Goal: Find specific page/section: Find specific page/section

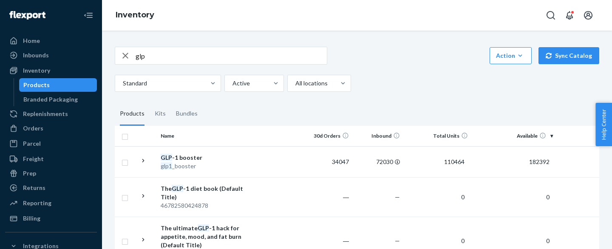
click at [180, 60] on input "glp" at bounding box center [231, 55] width 191 height 17
paste input "bioma_fiber_gummies"
type input "bioma_fiber_gummies"
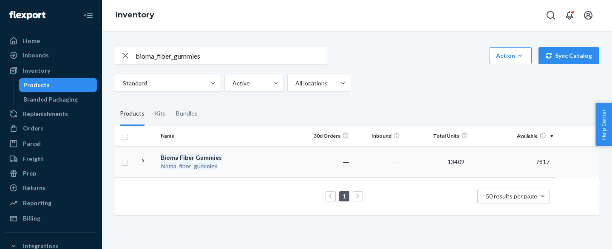
click at [288, 148] on td at bounding box center [277, 161] width 48 height 31
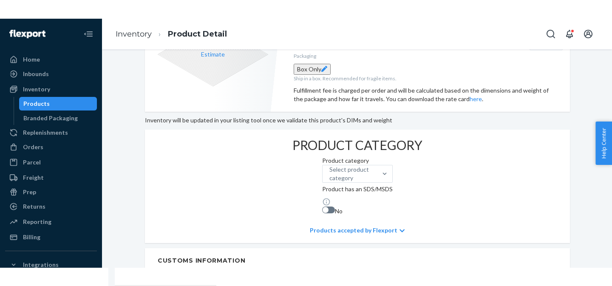
scroll to position [218, 0]
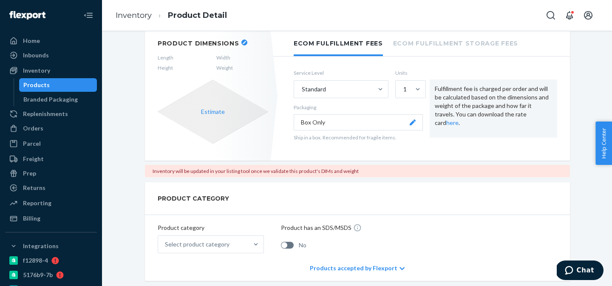
scroll to position [127, 0]
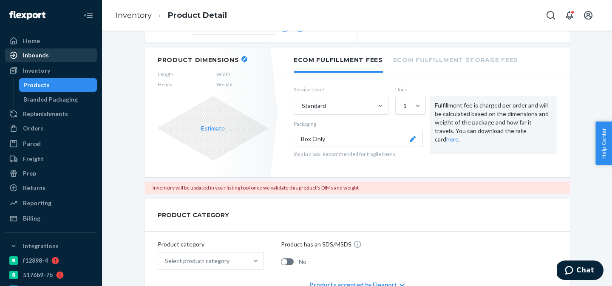
click at [57, 49] on div "Inbounds" at bounding box center [51, 55] width 90 height 12
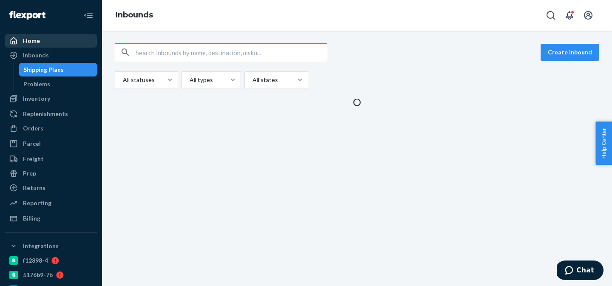
click at [51, 37] on div "Home" at bounding box center [51, 41] width 90 height 12
